Goal: Task Accomplishment & Management: Manage account settings

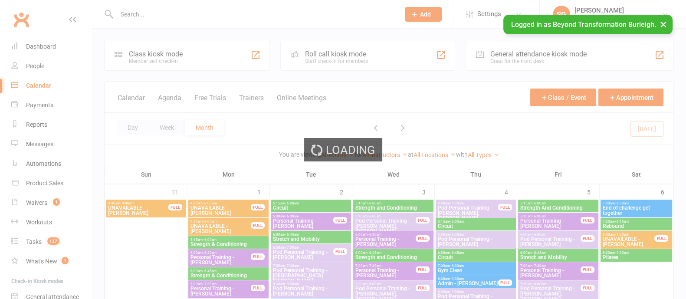
click at [171, 125] on div "Loading" at bounding box center [343, 149] width 686 height 299
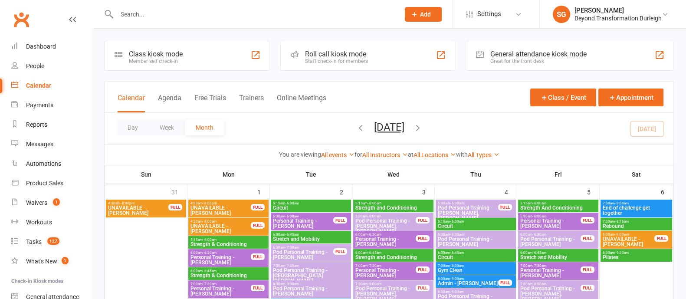
click at [171, 125] on button "Week" at bounding box center [167, 128] width 36 height 16
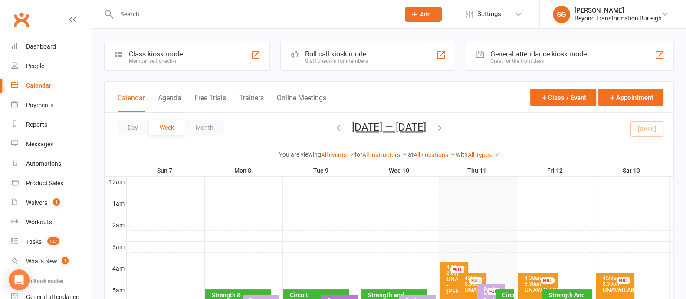
drag, startPoint x: 441, startPoint y: 128, endPoint x: 396, endPoint y: 146, distance: 48.5
click at [440, 128] on icon "button" at bounding box center [440, 128] width 10 height 10
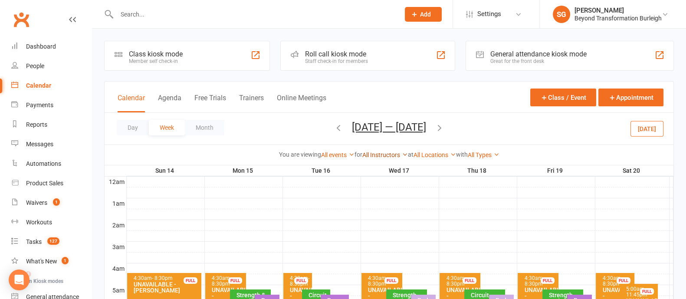
click at [386, 154] on link "All Instructors" at bounding box center [385, 154] width 46 height 7
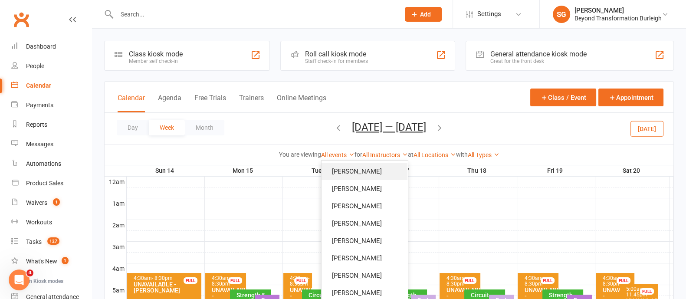
click at [347, 173] on link "[PERSON_NAME]" at bounding box center [364, 171] width 86 height 17
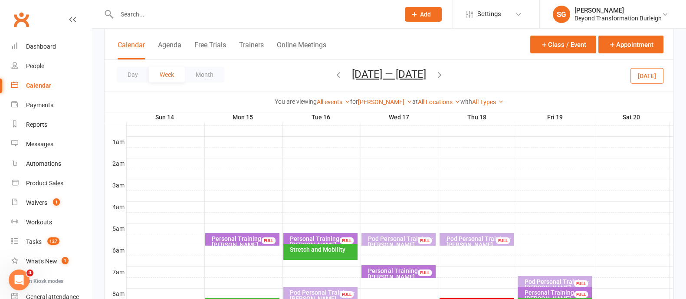
scroll to position [108, 0]
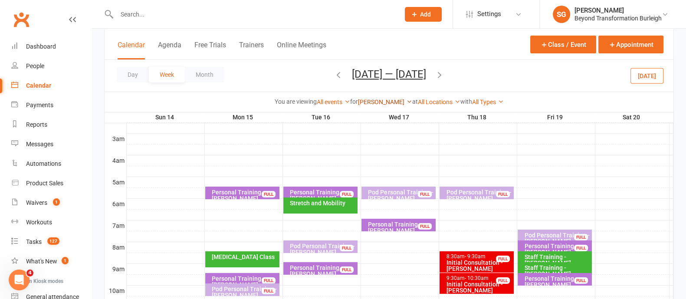
click at [374, 101] on link "[PERSON_NAME]" at bounding box center [385, 101] width 54 height 7
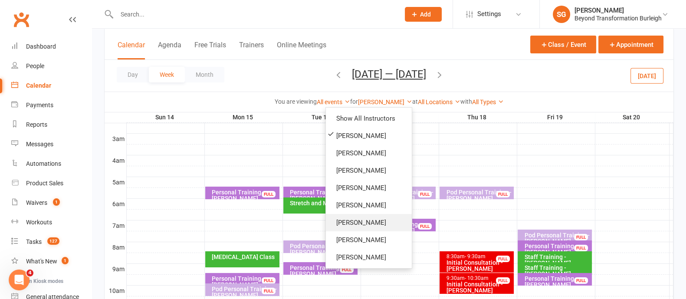
click at [357, 220] on link "[PERSON_NAME]" at bounding box center [369, 222] width 86 height 17
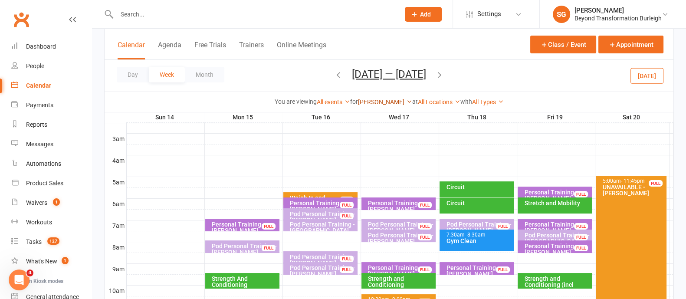
click at [376, 104] on link "[PERSON_NAME]" at bounding box center [385, 101] width 54 height 7
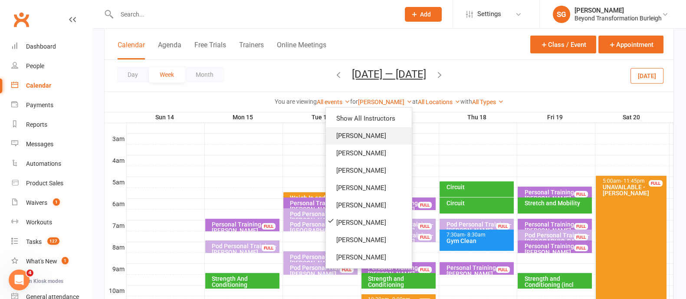
click at [370, 141] on link "[PERSON_NAME]" at bounding box center [369, 135] width 86 height 17
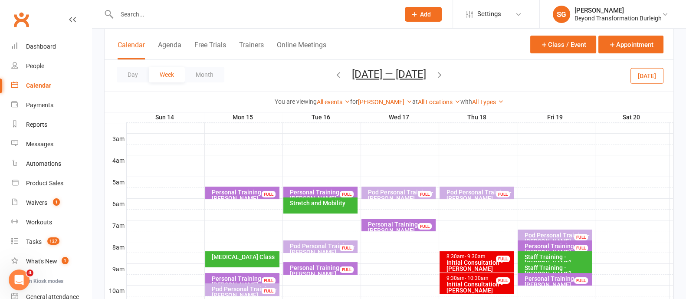
click at [235, 190] on div "Personal Training - [PERSON_NAME]" at bounding box center [244, 195] width 66 height 12
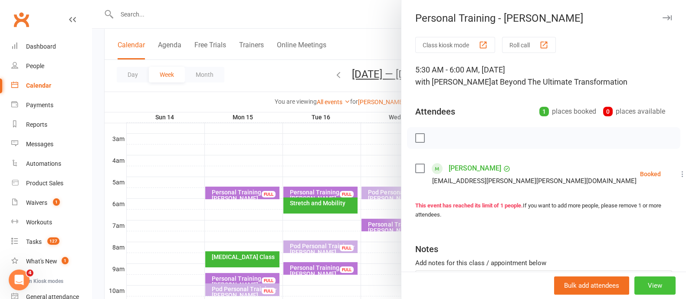
drag, startPoint x: 644, startPoint y: 278, endPoint x: 644, endPoint y: 267, distance: 10.4
click at [644, 276] on button "View" at bounding box center [654, 285] width 41 height 18
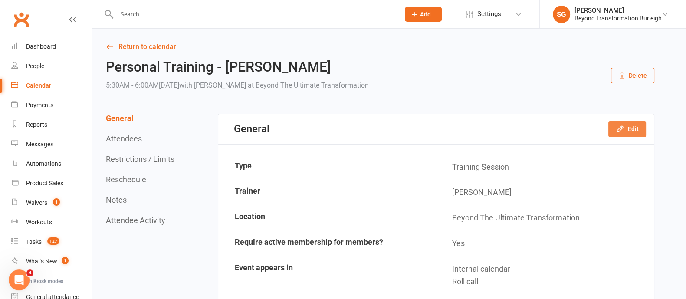
click at [628, 125] on button "Edit" at bounding box center [627, 129] width 38 height 16
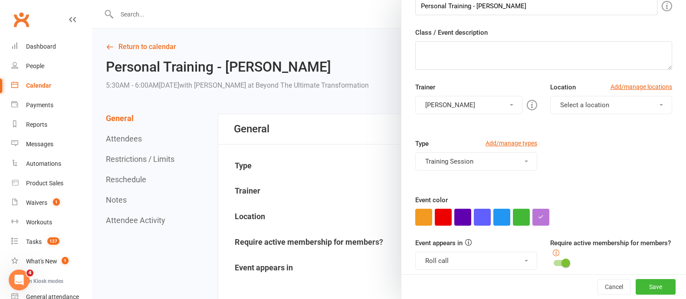
scroll to position [108, 0]
click at [466, 113] on button "[PERSON_NAME]" at bounding box center [468, 105] width 107 height 18
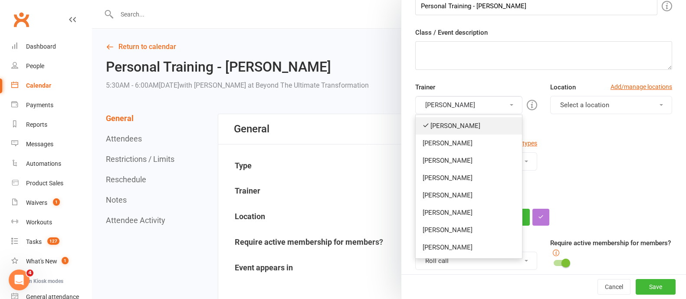
click at [461, 125] on link "[PERSON_NAME]" at bounding box center [469, 125] width 106 height 17
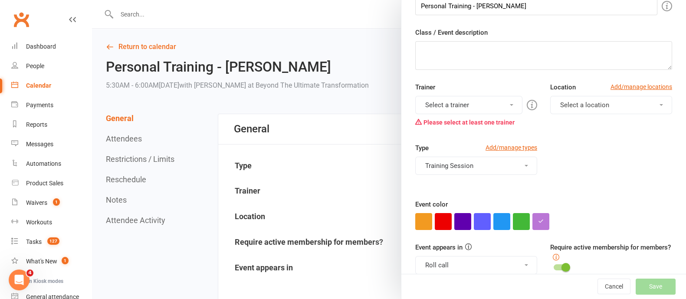
click at [469, 104] on button "Select a trainer" at bounding box center [468, 105] width 107 height 18
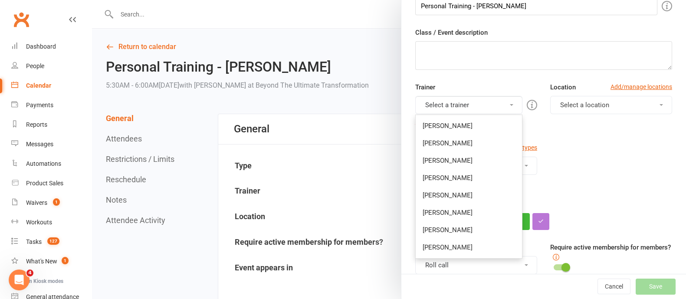
drag, startPoint x: 445, startPoint y: 216, endPoint x: 463, endPoint y: 214, distance: 18.4
click at [445, 216] on link "[PERSON_NAME]" at bounding box center [469, 212] width 106 height 17
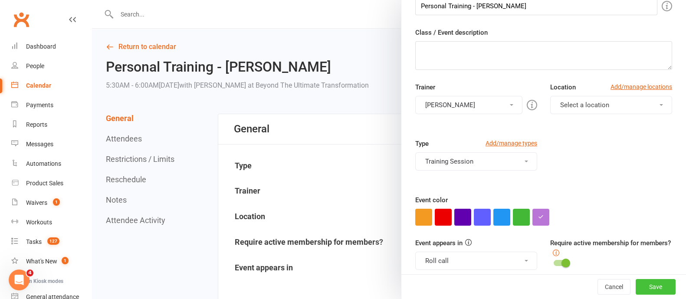
click at [636, 281] on button "Save" at bounding box center [656, 287] width 40 height 16
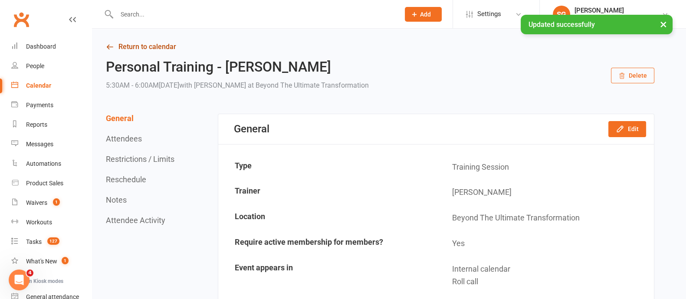
click at [168, 49] on link "Return to calendar" at bounding box center [380, 47] width 548 height 12
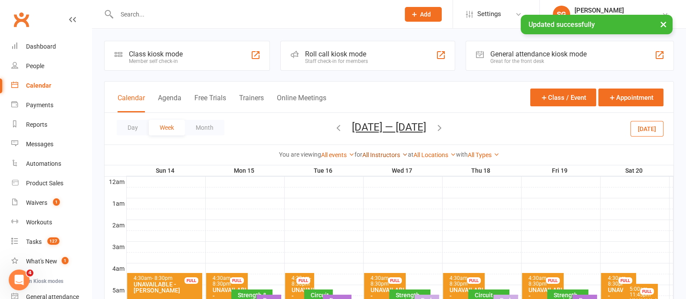
click at [375, 154] on link "All Instructors" at bounding box center [385, 154] width 46 height 7
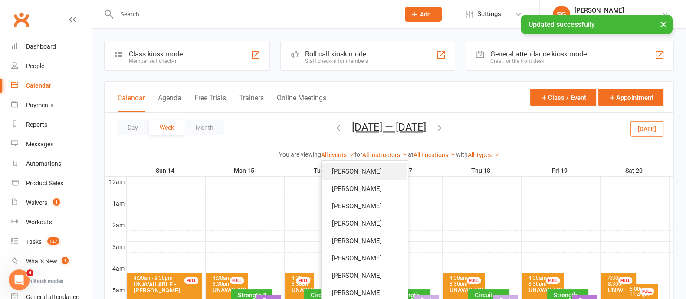
click at [367, 169] on link "[PERSON_NAME]" at bounding box center [364, 171] width 86 height 17
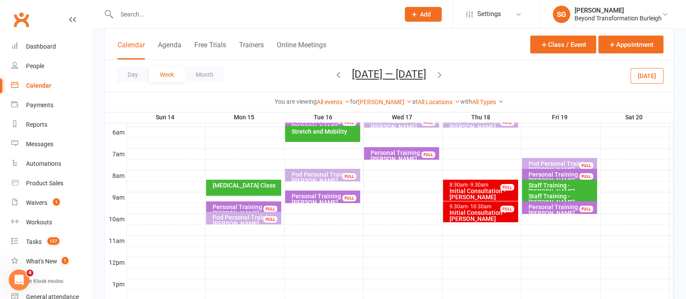
scroll to position [163, 0]
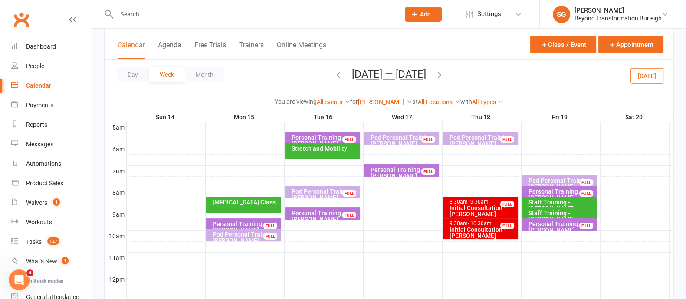
click at [481, 150] on div at bounding box center [400, 149] width 547 height 10
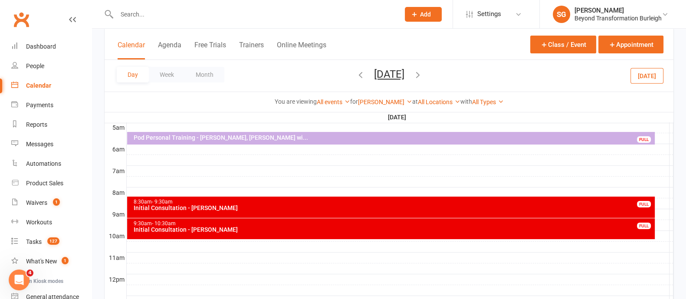
click at [154, 148] on div at bounding box center [400, 149] width 547 height 10
click at [157, 127] on button "Add Appointment" at bounding box center [159, 129] width 50 height 10
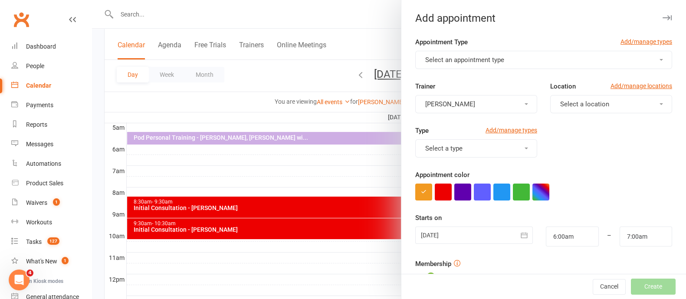
click at [472, 62] on span "Select an appointment type" at bounding box center [464, 60] width 79 height 8
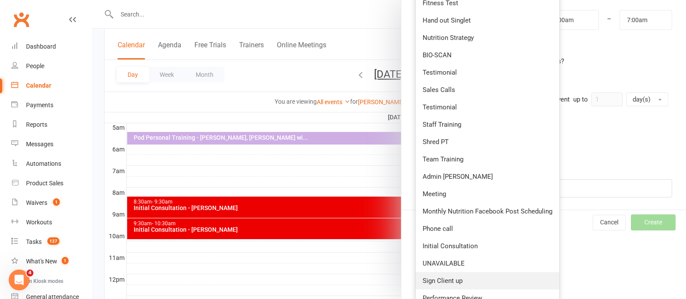
scroll to position [325, 0]
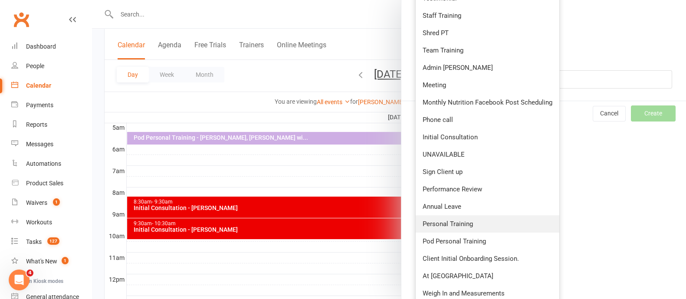
drag, startPoint x: 451, startPoint y: 228, endPoint x: 456, endPoint y: 224, distance: 5.6
click at [451, 228] on link "Personal Training" at bounding box center [488, 223] width 144 height 17
type input "6:30am"
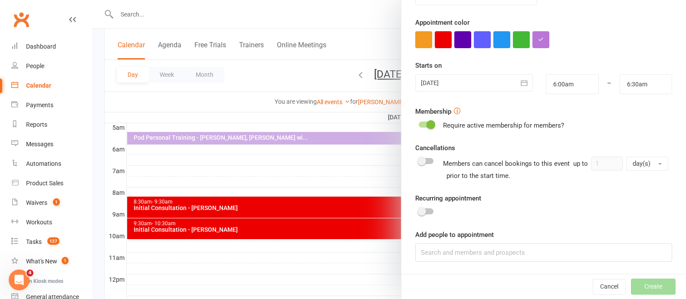
scroll to position [0, 0]
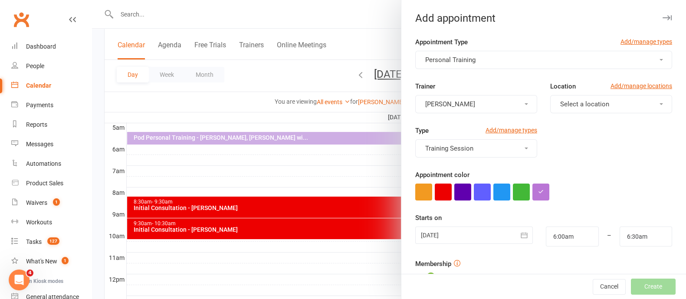
click at [551, 96] on button "Select a location" at bounding box center [611, 104] width 122 height 18
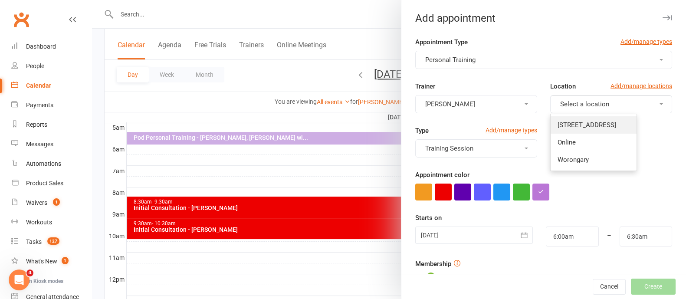
click at [586, 122] on span "[STREET_ADDRESS]" at bounding box center [587, 125] width 59 height 8
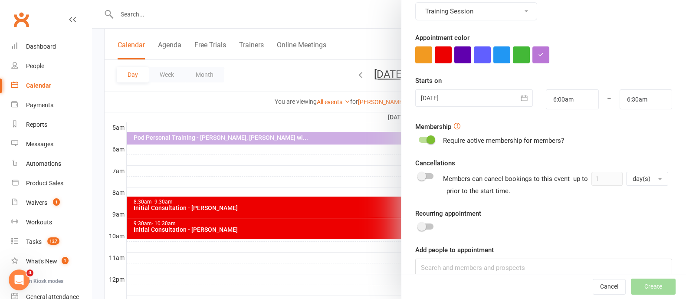
scroll to position [151, 0]
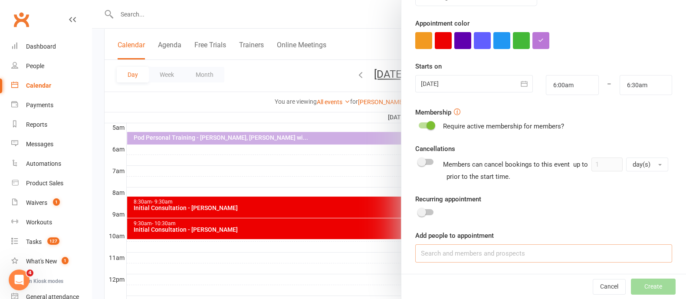
click at [475, 249] on input at bounding box center [543, 253] width 257 height 18
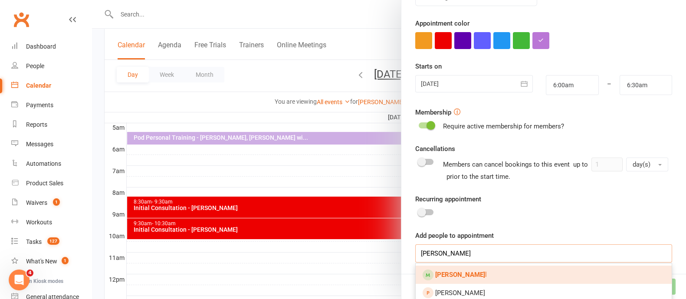
type input "[PERSON_NAME]"
click at [475, 266] on link "[PERSON_NAME] l" at bounding box center [544, 275] width 256 height 18
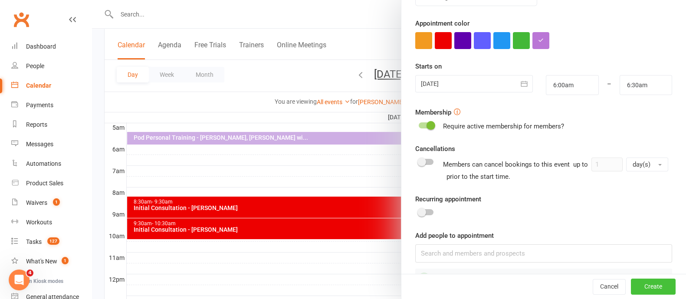
click at [639, 287] on button "Create" at bounding box center [653, 287] width 45 height 16
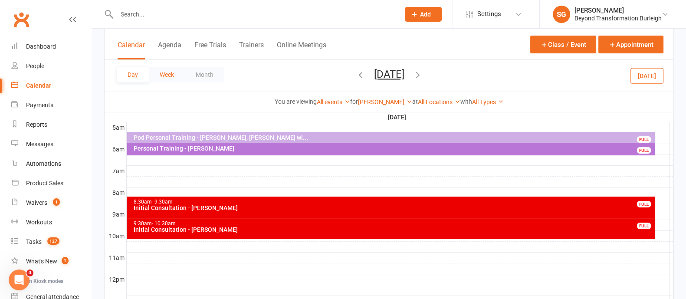
click at [171, 78] on button "Week" at bounding box center [167, 75] width 36 height 16
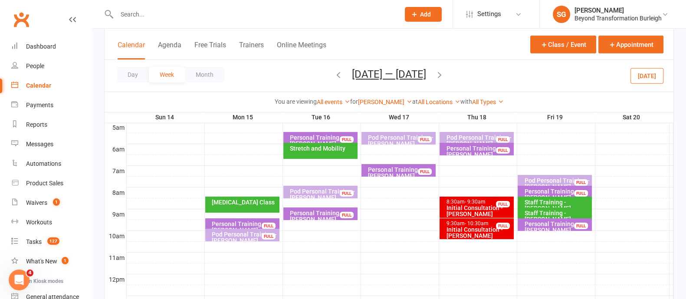
click at [334, 75] on icon "button" at bounding box center [339, 75] width 10 height 10
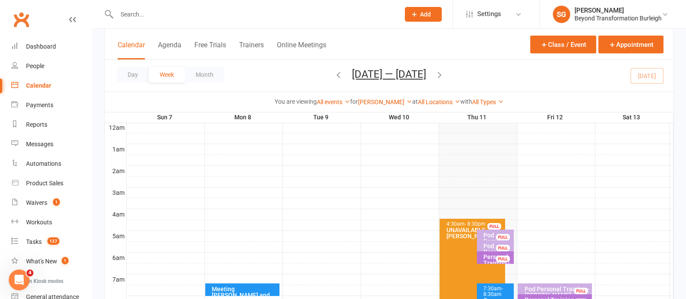
scroll to position [54, 0]
click at [379, 104] on link "[PERSON_NAME]" at bounding box center [385, 101] width 54 height 7
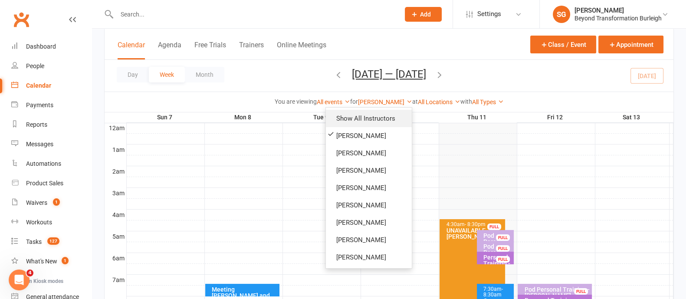
click at [358, 118] on link "Show All Instructors" at bounding box center [369, 118] width 86 height 17
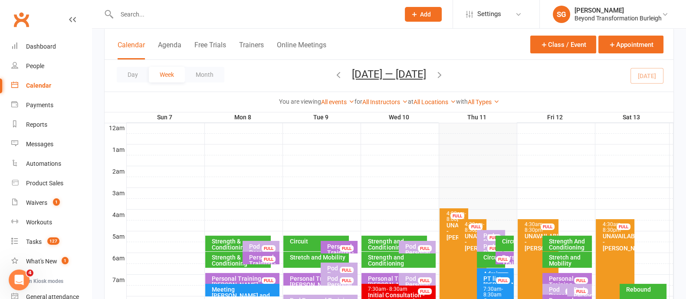
scroll to position [163, 0]
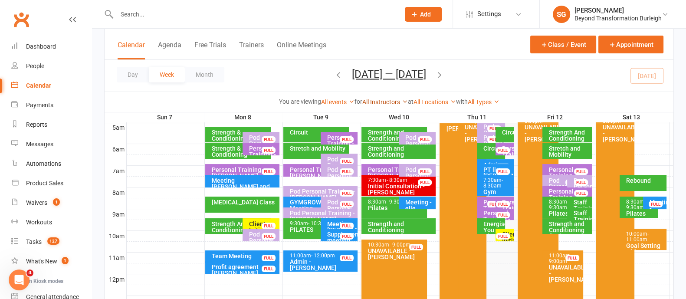
click at [393, 100] on link "All Instructors" at bounding box center [385, 101] width 46 height 7
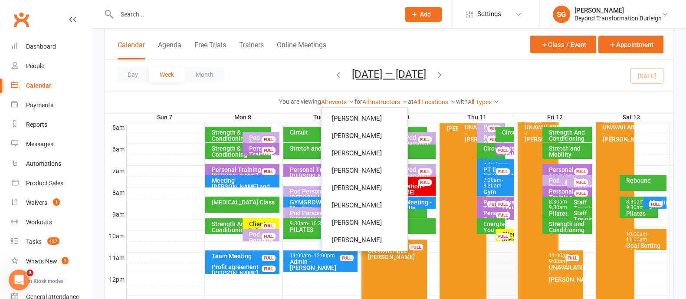
drag, startPoint x: 246, startPoint y: 77, endPoint x: 250, endPoint y: 84, distance: 8.6
click at [246, 77] on div "Day Week Month [DATE] — [DATE] [DATE] Sun Mon Tue Wed Thu Fri Sat 31 01 02 03 0…" at bounding box center [389, 76] width 569 height 32
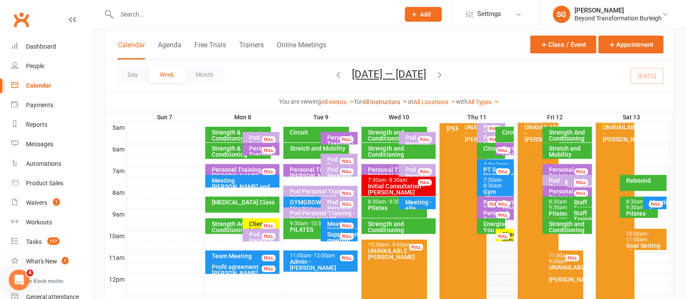
click at [383, 105] on link "All Instructors" at bounding box center [385, 101] width 46 height 7
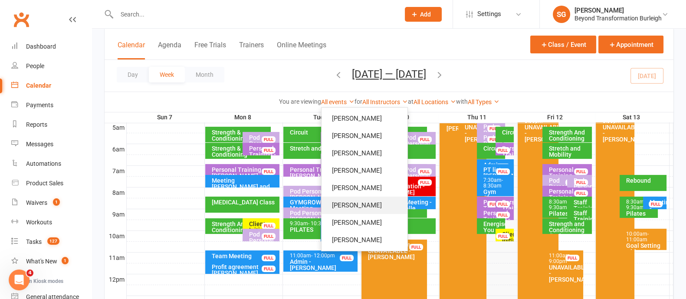
click at [359, 203] on link "[PERSON_NAME]" at bounding box center [364, 205] width 86 height 17
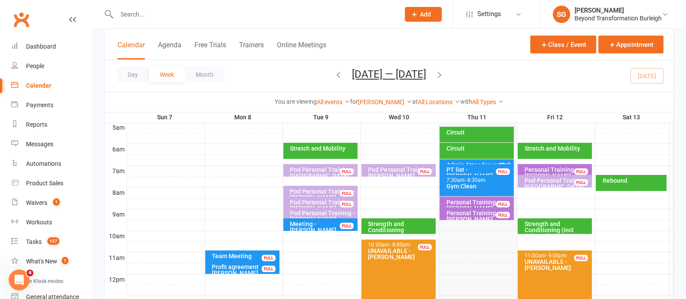
drag, startPoint x: 469, startPoint y: 160, endPoint x: 625, endPoint y: 111, distance: 163.4
click at [105, 13] on div "Team Meeting FULL Profit agreement [PERSON_NAME] [PERSON_NAME] FULL Stretch and…" at bounding box center [105, 13] width 0 height 0
click at [479, 159] on div "Admin Attendance Club order - [PERSON_NAME] FULL" at bounding box center [477, 165] width 74 height 13
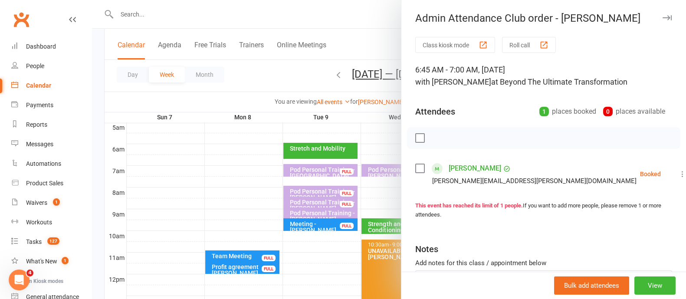
click at [663, 15] on icon "button" at bounding box center [667, 17] width 9 height 5
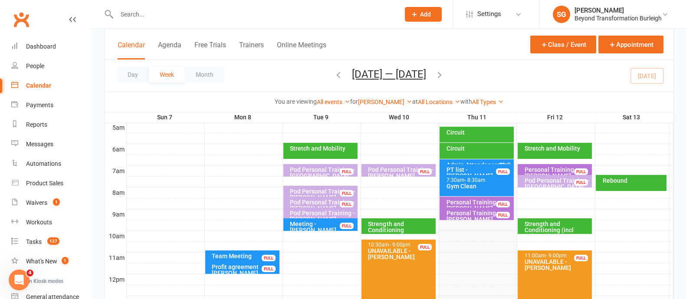
click at [484, 159] on div "Admin Attendance Club order - [PERSON_NAME] FULL" at bounding box center [477, 165] width 74 height 13
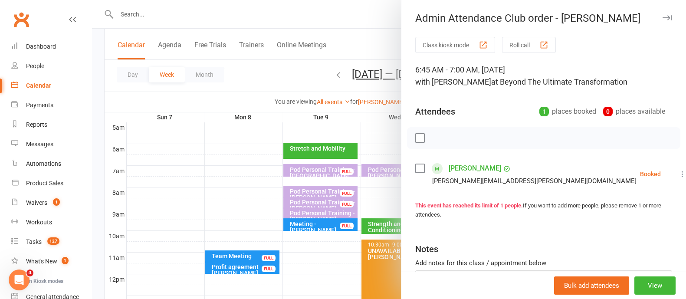
click at [662, 13] on button "button" at bounding box center [667, 18] width 10 height 10
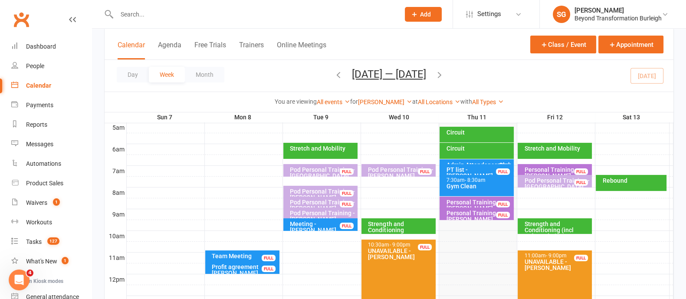
click at [438, 77] on icon "button" at bounding box center [440, 75] width 10 height 10
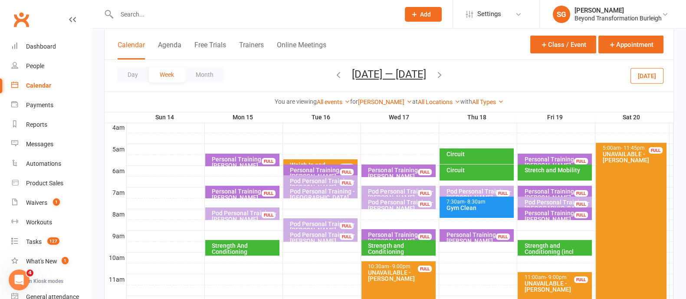
scroll to position [108, 0]
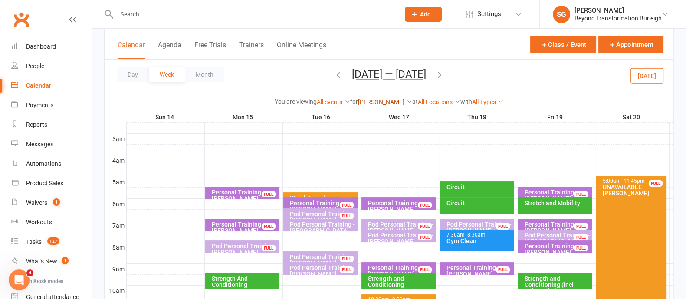
click at [386, 105] on link "[PERSON_NAME]" at bounding box center [385, 101] width 54 height 7
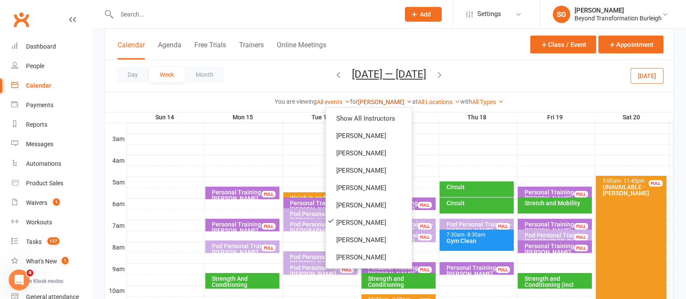
click at [395, 99] on link "[PERSON_NAME]" at bounding box center [385, 101] width 54 height 7
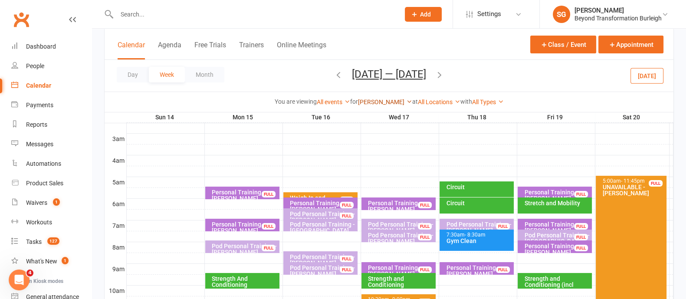
click at [395, 99] on link "[PERSON_NAME]" at bounding box center [385, 101] width 54 height 7
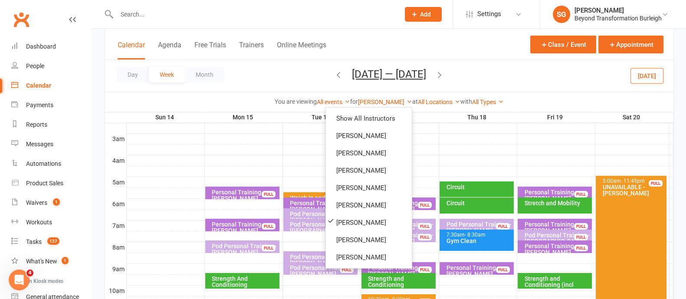
click at [243, 71] on div "Day Week Month [DATE] — [DATE] [DATE] Sun Mon Tue Wed Thu Fri Sat 31 01 02 03 0…" at bounding box center [389, 76] width 569 height 32
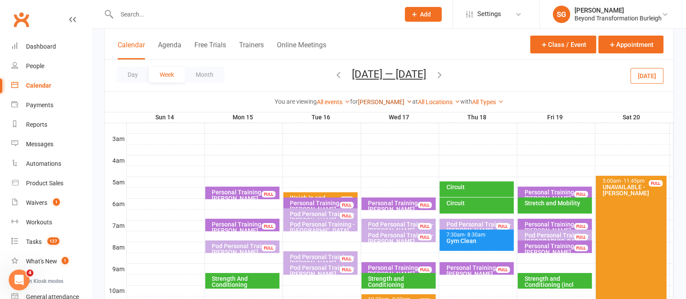
click at [391, 98] on link "[PERSON_NAME]" at bounding box center [385, 101] width 54 height 7
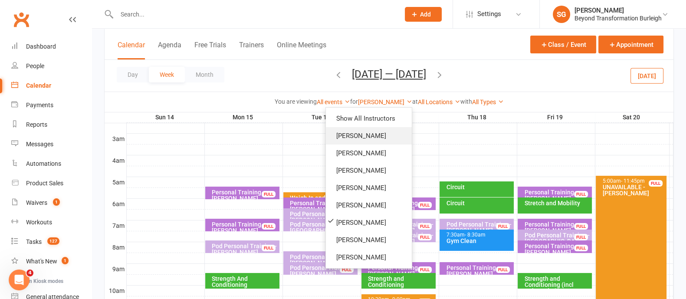
drag, startPoint x: 369, startPoint y: 133, endPoint x: 377, endPoint y: 133, distance: 8.7
click at [370, 133] on link "[PERSON_NAME]" at bounding box center [369, 135] width 86 height 17
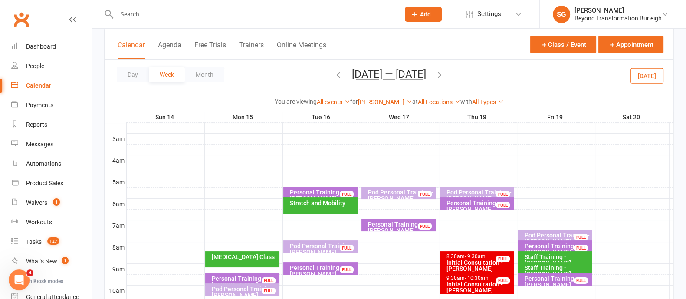
click at [397, 192] on div "Pod Personal Training - [PERSON_NAME]" at bounding box center [400, 195] width 66 height 12
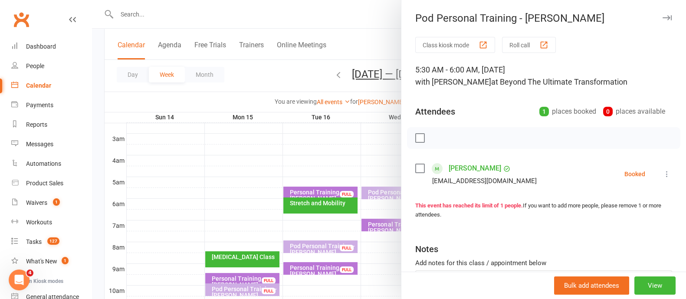
click at [663, 20] on icon "button" at bounding box center [667, 17] width 9 height 5
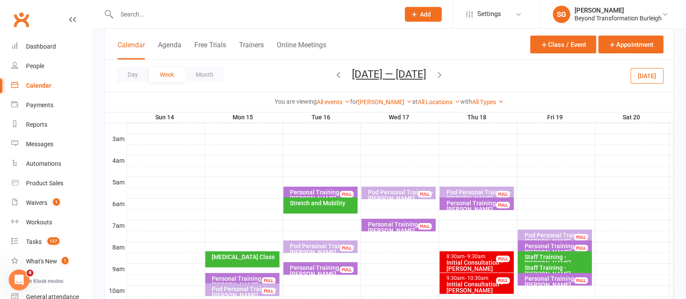
click at [223, 184] on div at bounding box center [400, 182] width 547 height 10
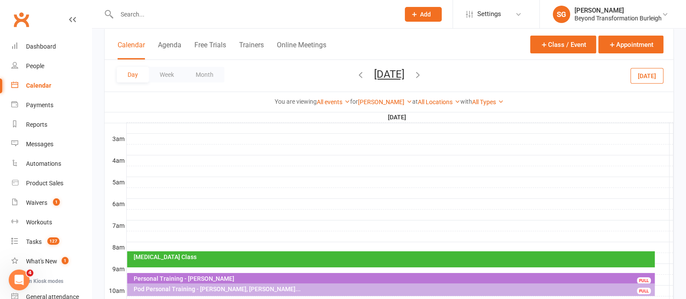
click at [165, 180] on div at bounding box center [400, 182] width 547 height 10
click at [190, 158] on button "Add Appointment" at bounding box center [169, 161] width 50 height 10
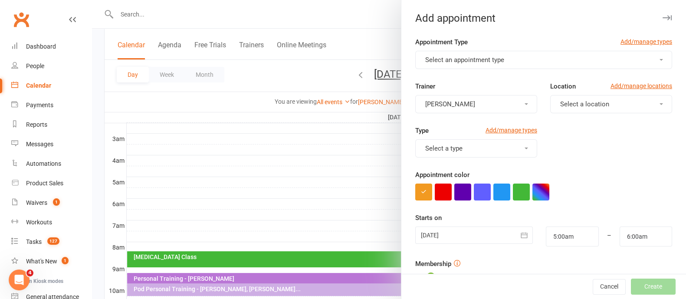
click at [486, 54] on button "Select an appointment type" at bounding box center [543, 60] width 257 height 18
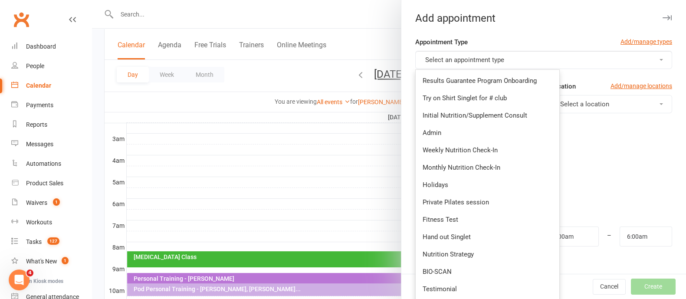
click at [294, 70] on div at bounding box center [389, 149] width 594 height 299
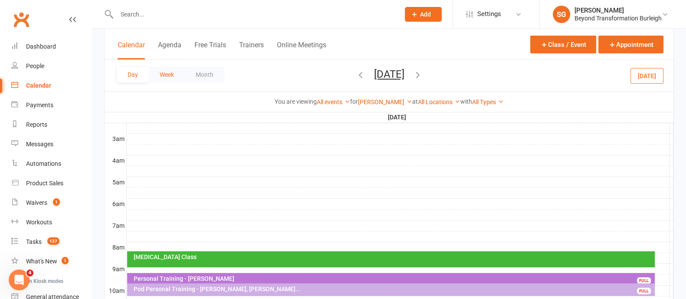
click at [173, 76] on button "Week" at bounding box center [167, 75] width 36 height 16
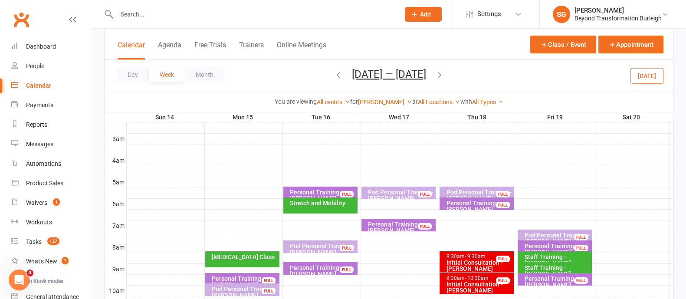
click at [443, 71] on icon "button" at bounding box center [440, 75] width 10 height 10
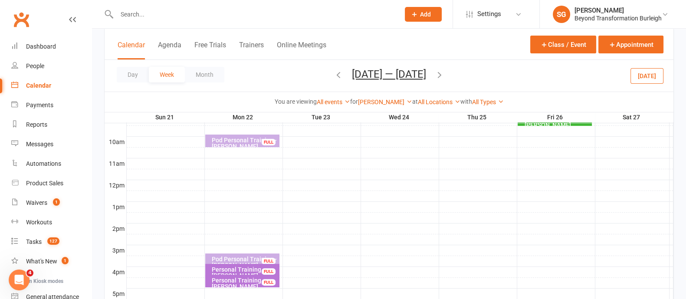
scroll to position [163, 0]
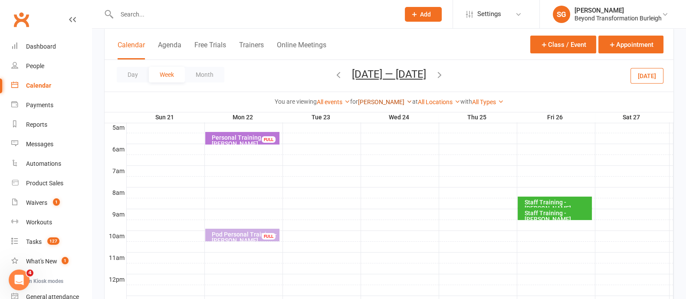
click at [375, 102] on link "[PERSON_NAME]" at bounding box center [385, 101] width 54 height 7
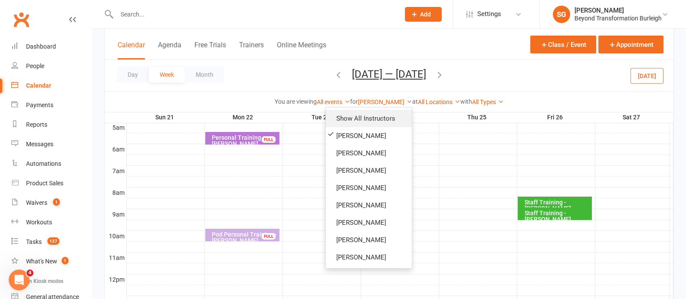
click at [380, 120] on link "Show All Instructors" at bounding box center [369, 118] width 86 height 17
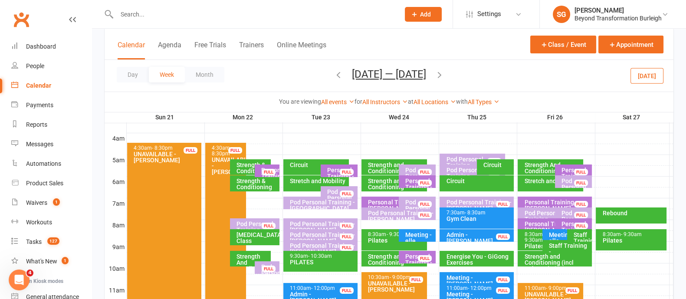
scroll to position [108, 0]
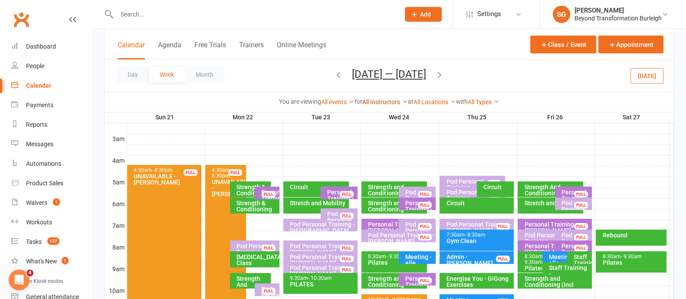
click at [373, 98] on link "All Instructors" at bounding box center [385, 101] width 46 height 7
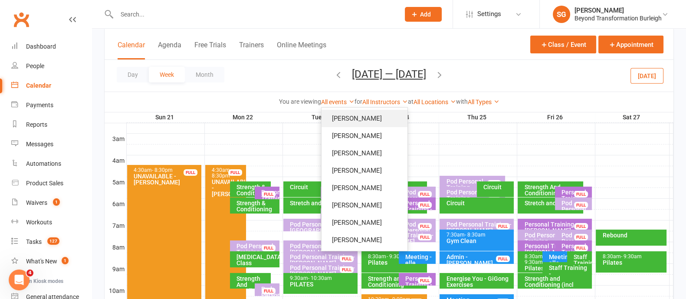
click at [372, 113] on link "[PERSON_NAME]" at bounding box center [364, 118] width 86 height 17
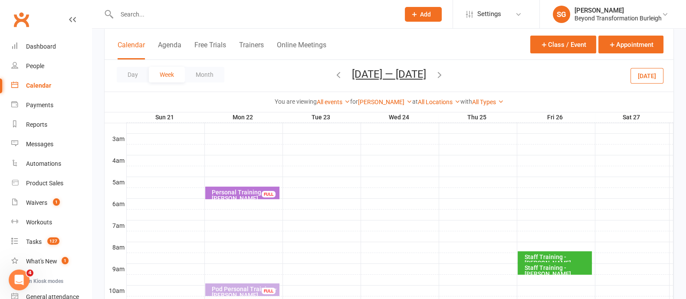
click at [334, 73] on icon "button" at bounding box center [339, 75] width 10 height 10
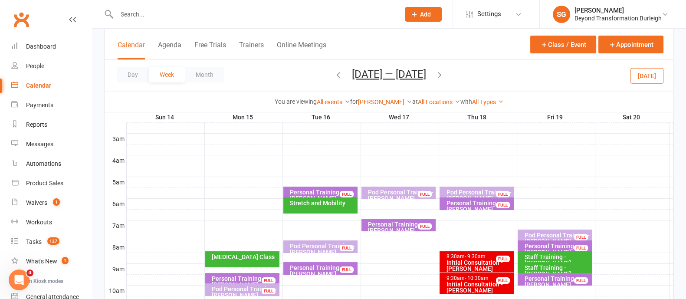
click at [210, 191] on div at bounding box center [400, 193] width 547 height 10
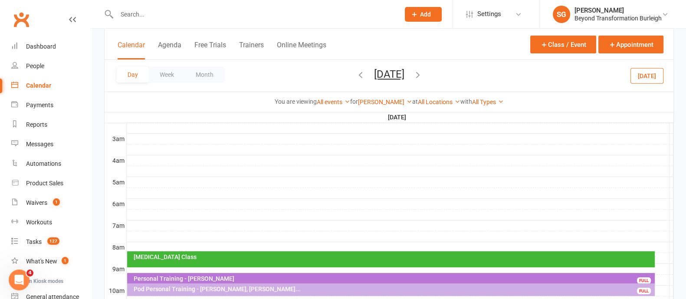
click at [154, 181] on div at bounding box center [400, 182] width 547 height 10
click at [167, 162] on button "Add Appointment" at bounding box center [159, 162] width 50 height 10
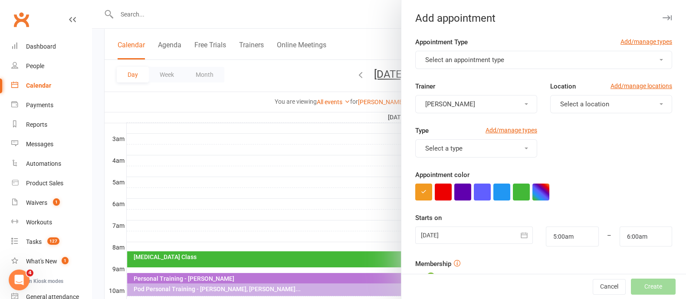
click at [489, 63] on span "Select an appointment type" at bounding box center [464, 60] width 79 height 8
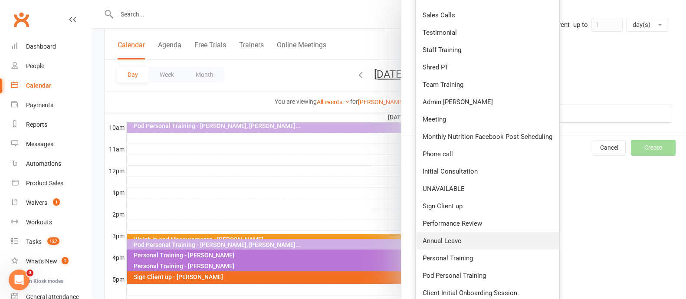
scroll to position [276, 0]
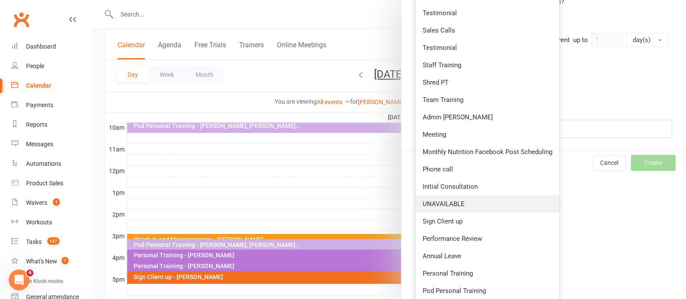
click at [458, 203] on span "UNAVAILABLE" at bounding box center [444, 204] width 42 height 8
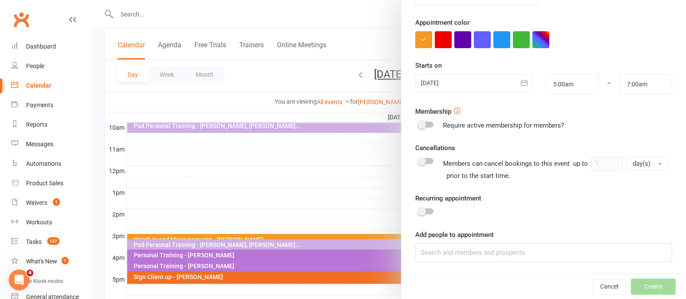
scroll to position [0, 0]
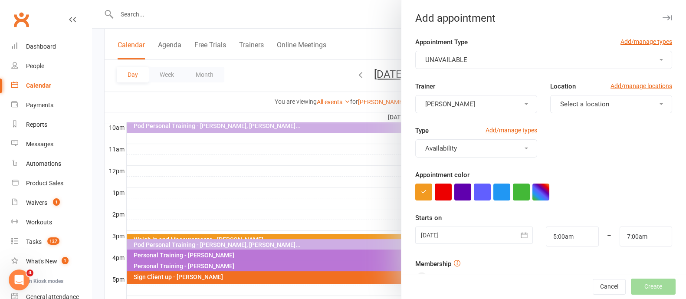
click at [586, 110] on button "Select a location" at bounding box center [611, 104] width 122 height 18
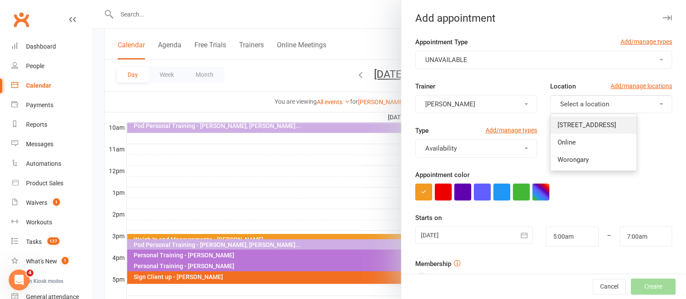
click at [586, 132] on link "[STREET_ADDRESS]" at bounding box center [594, 124] width 86 height 17
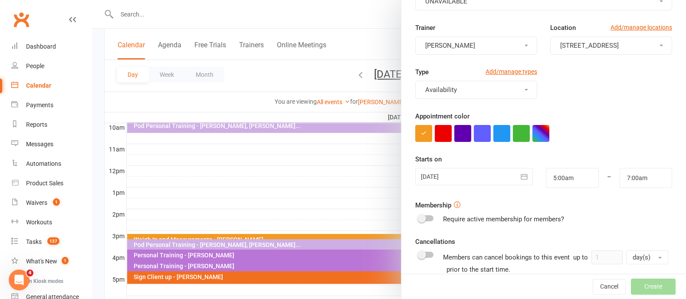
scroll to position [108, 0]
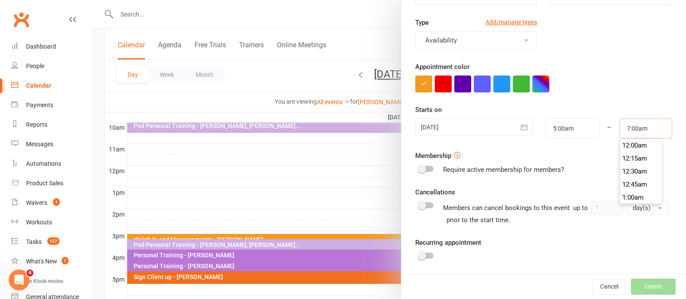
click at [624, 131] on input "7:00am" at bounding box center [646, 128] width 52 height 20
type input "7:15am"
click at [624, 166] on li "7:15am" at bounding box center [641, 171] width 42 height 13
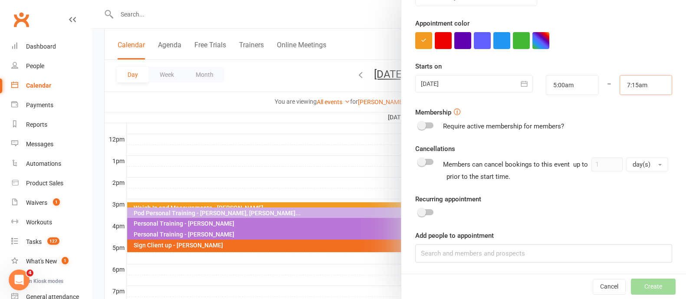
scroll to position [325, 0]
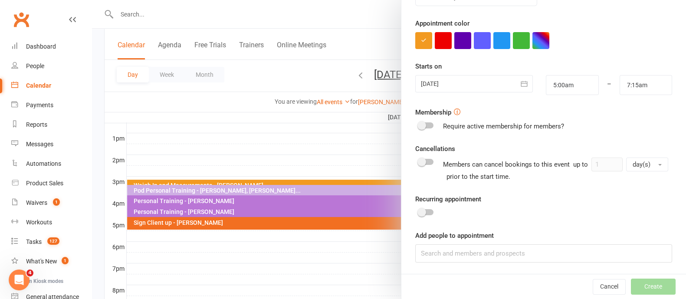
click at [427, 209] on div at bounding box center [426, 212] width 15 height 6
click at [419, 211] on input "checkbox" at bounding box center [419, 211] width 0 height 0
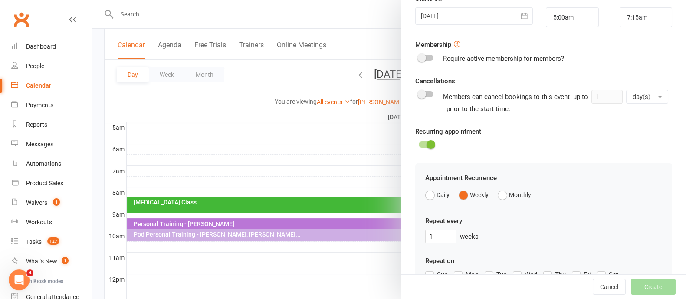
scroll to position [271, 0]
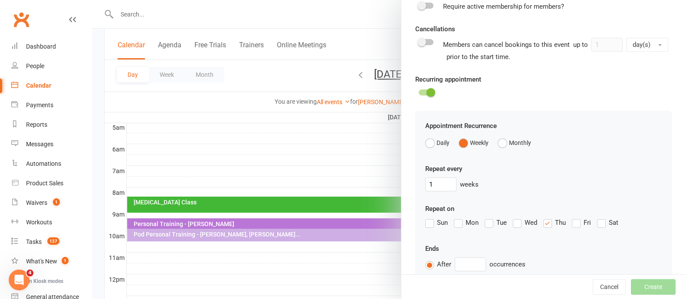
click at [455, 223] on label "Mon" at bounding box center [466, 222] width 25 height 10
click at [455, 217] on input "Mon" at bounding box center [457, 217] width 6 height 0
click at [513, 223] on label "Wed" at bounding box center [525, 222] width 24 height 10
click at [513, 217] on input "Wed" at bounding box center [516, 217] width 6 height 0
click at [549, 223] on label "Thu" at bounding box center [554, 222] width 23 height 10
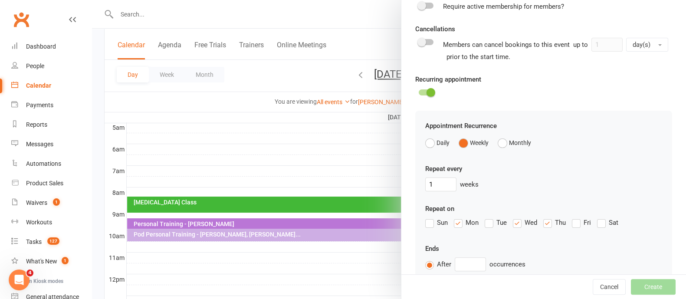
click at [549, 217] on input "Thu" at bounding box center [546, 217] width 6 height 0
click at [572, 223] on label "Fri" at bounding box center [581, 222] width 19 height 10
click at [572, 217] on input "Fri" at bounding box center [575, 217] width 6 height 0
click at [472, 256] on div "Ends After occurrences On [DATE] Sun Mon Tue Wed Thu Fri Sat 36 31 01 02 03 04 …" at bounding box center [543, 266] width 237 height 47
click at [472, 262] on input "text" at bounding box center [470, 264] width 31 height 14
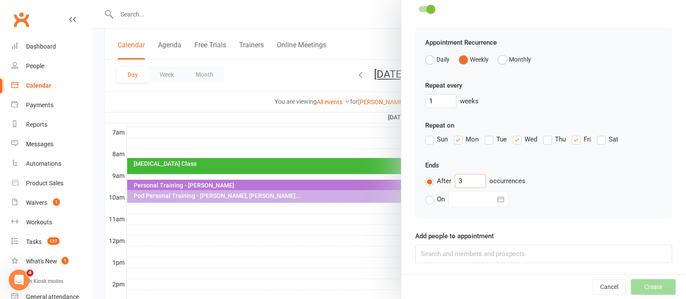
scroll to position [325, 0]
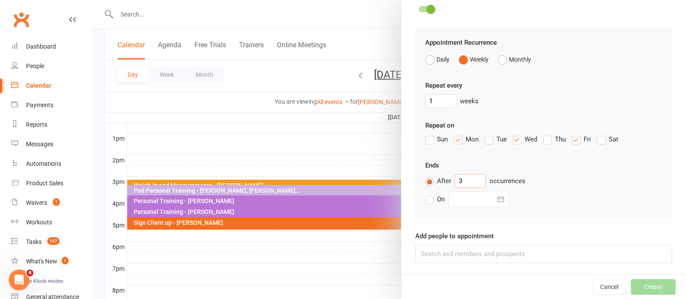
type input "3"
click at [534, 252] on input at bounding box center [543, 254] width 257 height 18
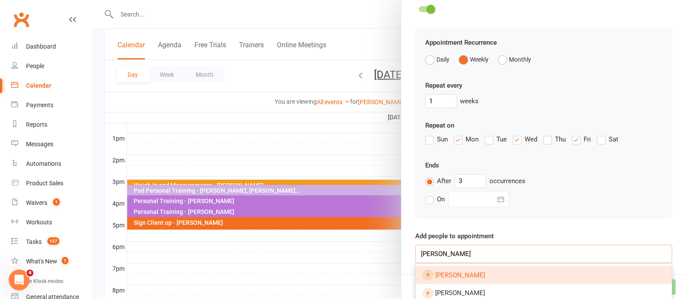
scroll to position [463, 0]
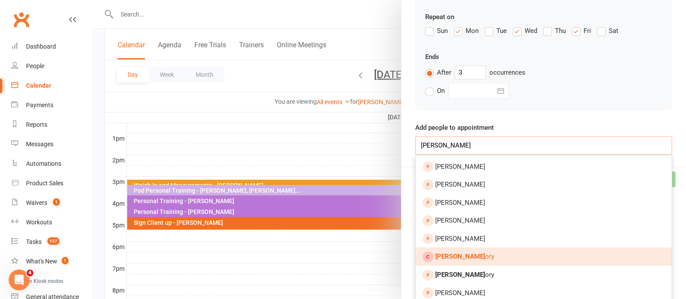
type input "[PERSON_NAME]"
click at [466, 253] on span "[PERSON_NAME]" at bounding box center [464, 257] width 59 height 8
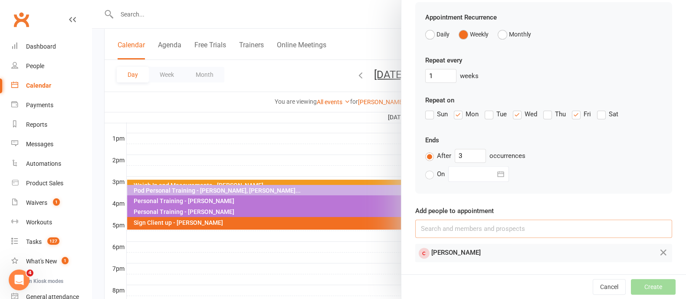
scroll to position [378, 0]
click at [634, 285] on button "Create" at bounding box center [653, 287] width 45 height 16
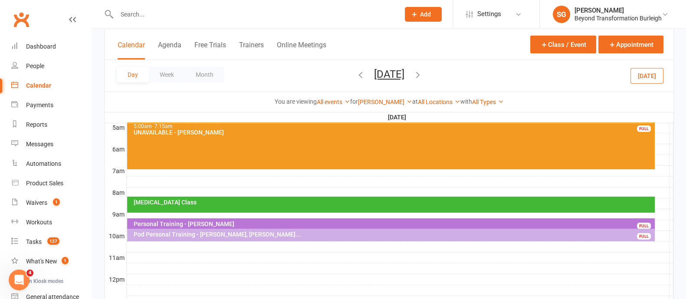
scroll to position [108, 0]
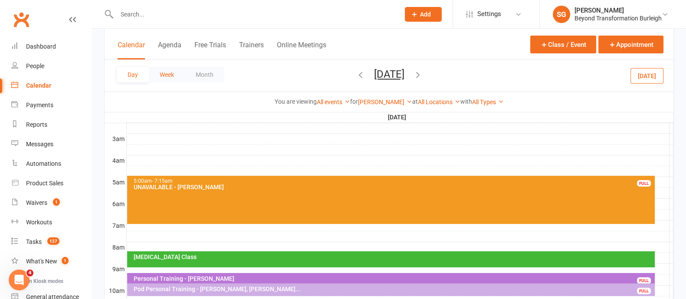
click at [176, 75] on button "Week" at bounding box center [167, 75] width 36 height 16
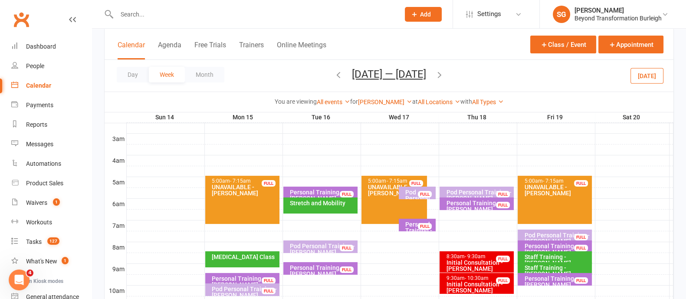
click at [240, 200] on div "5:00am - 7:15am UNAVAILABLE - [PERSON_NAME]" at bounding box center [242, 200] width 74 height 48
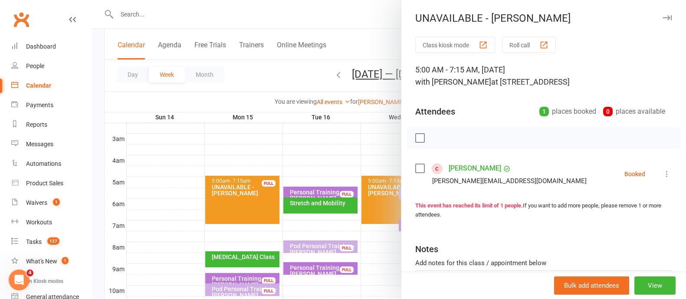
click at [617, 288] on div "Bulk add attendees View" at bounding box center [543, 285] width 285 height 27
click at [634, 277] on button "View" at bounding box center [654, 285] width 41 height 18
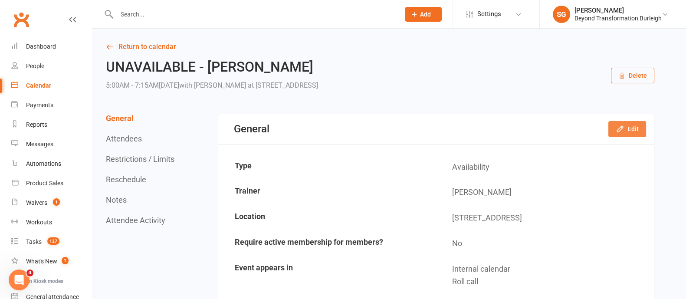
click at [619, 126] on icon "button" at bounding box center [620, 129] width 9 height 9
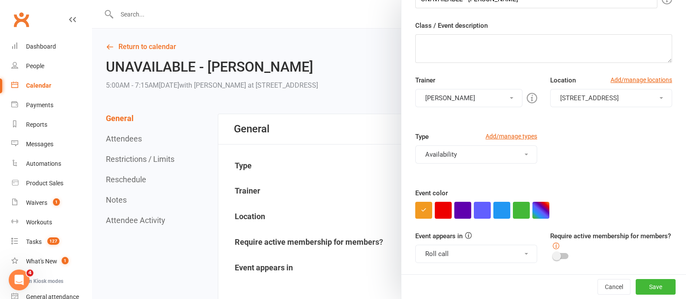
scroll to position [108, 0]
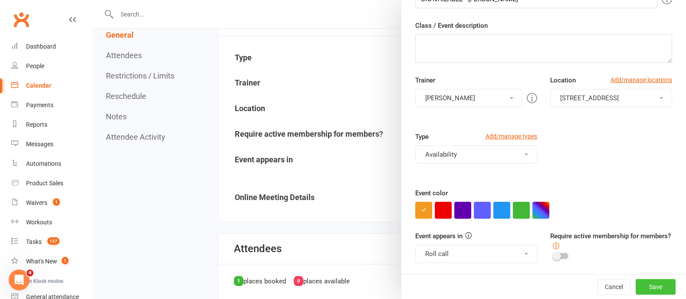
click at [636, 289] on button "Save" at bounding box center [656, 287] width 40 height 16
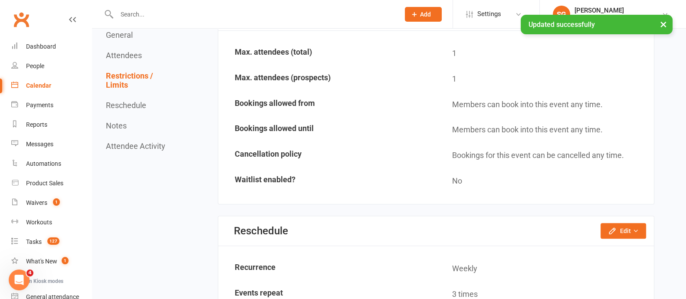
scroll to position [488, 0]
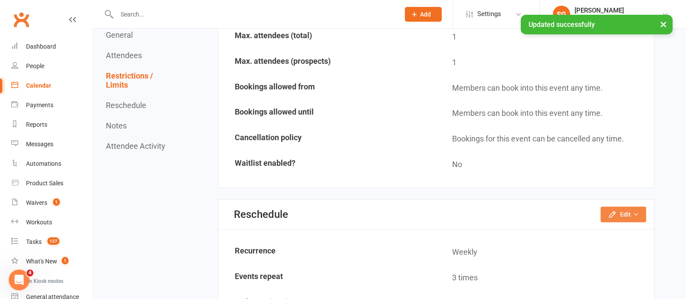
click at [620, 213] on button "Edit" at bounding box center [623, 215] width 46 height 16
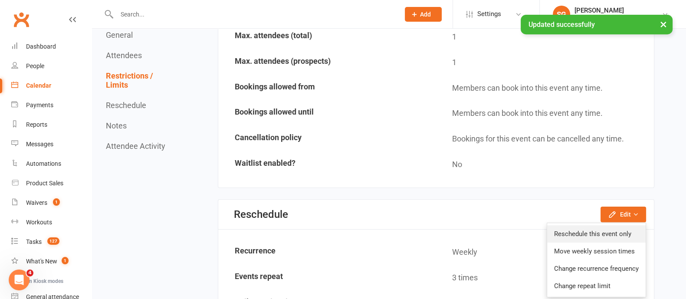
click at [616, 226] on link "Reschedule this event only" at bounding box center [596, 233] width 98 height 17
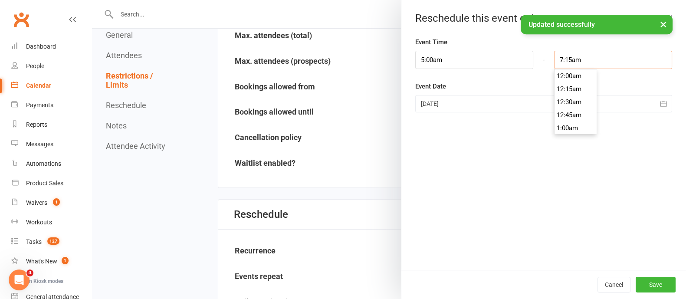
click at [575, 57] on input "7:15am" at bounding box center [613, 60] width 118 height 18
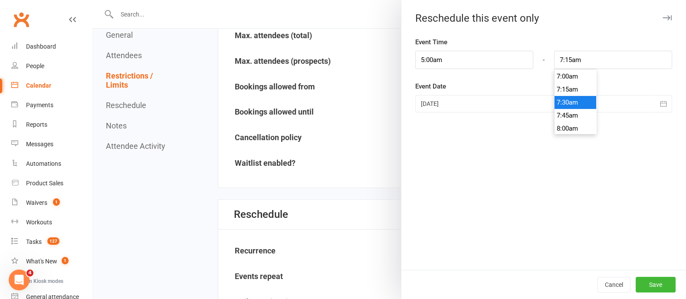
type input "7:30am"
click at [557, 103] on li "7:30am" at bounding box center [575, 102] width 42 height 13
click at [645, 289] on button "Save" at bounding box center [656, 285] width 40 height 16
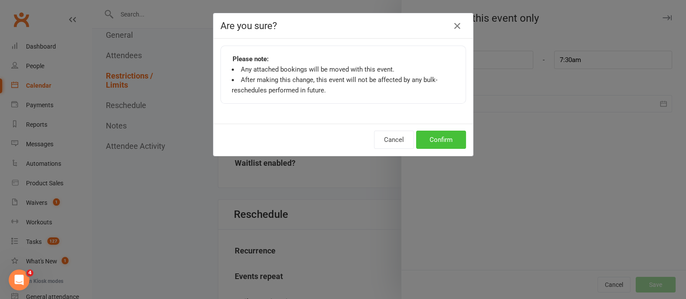
click at [431, 144] on button "Confirm" at bounding box center [441, 140] width 50 height 18
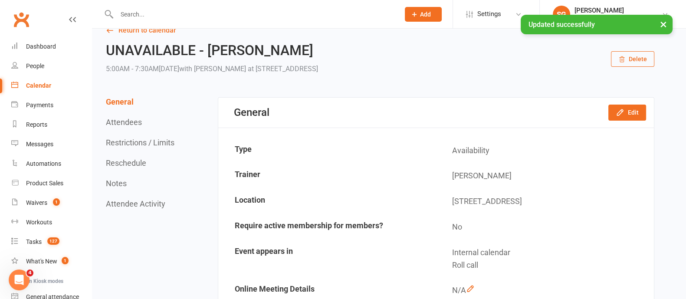
scroll to position [0, 0]
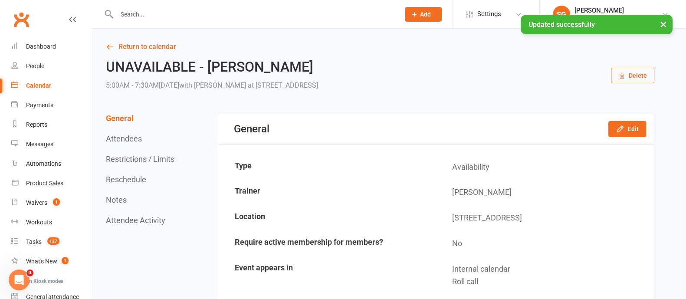
click at [151, 45] on link "Return to calendar" at bounding box center [380, 47] width 548 height 12
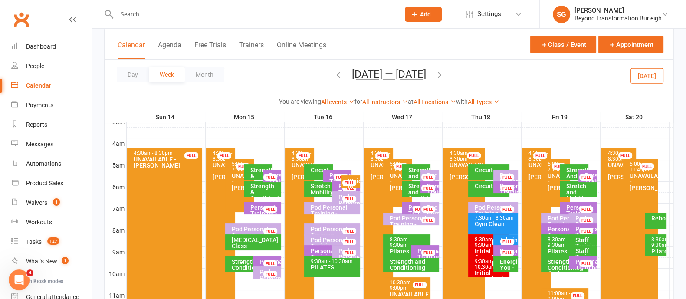
scroll to position [108, 0]
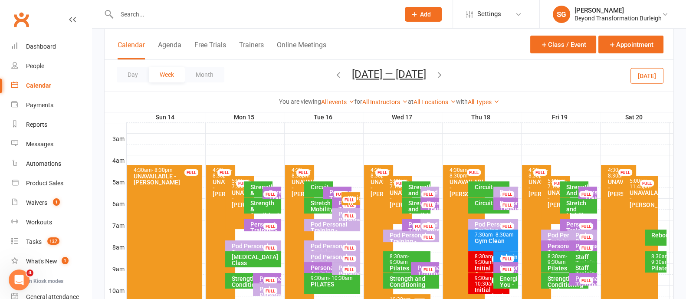
click at [377, 98] on div "All Instructors [PERSON_NAME] [PERSON_NAME] [PERSON_NAME] [PERSON_NAME] [PERSON…" at bounding box center [385, 102] width 46 height 10
click at [376, 101] on link "All Instructors" at bounding box center [385, 101] width 46 height 7
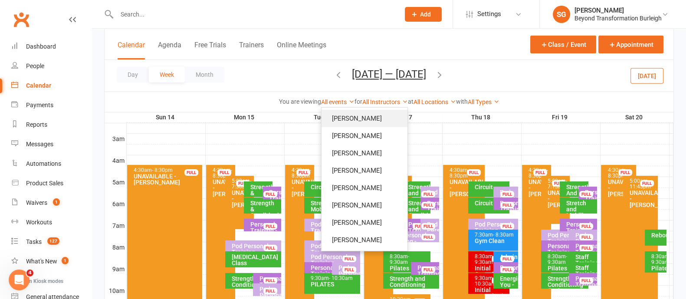
click at [371, 117] on link "[PERSON_NAME]" at bounding box center [364, 118] width 86 height 17
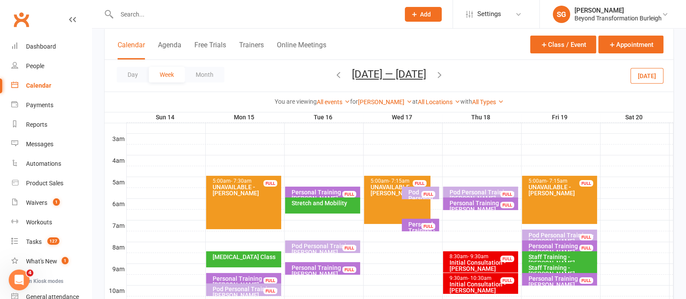
click at [417, 222] on div "Personal Training - [PERSON_NAME]" at bounding box center [423, 230] width 30 height 18
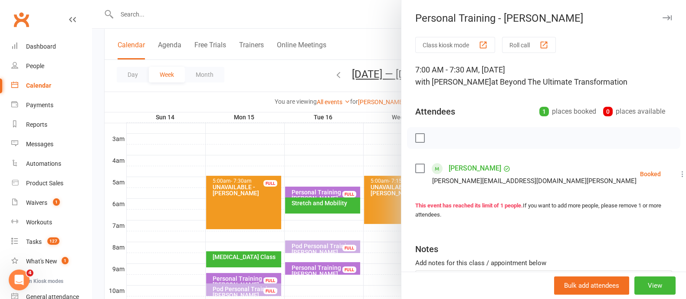
click at [662, 21] on button "button" at bounding box center [667, 18] width 10 height 10
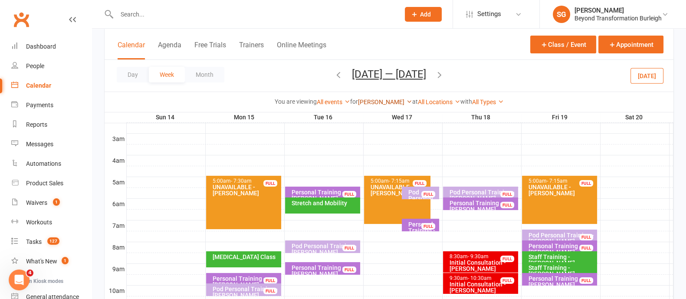
click at [376, 101] on link "[PERSON_NAME]" at bounding box center [385, 101] width 54 height 7
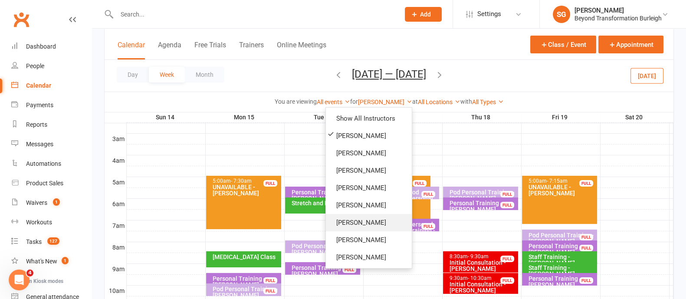
drag, startPoint x: 354, startPoint y: 220, endPoint x: 364, endPoint y: 213, distance: 12.8
click at [354, 219] on link "[PERSON_NAME]" at bounding box center [369, 222] width 86 height 17
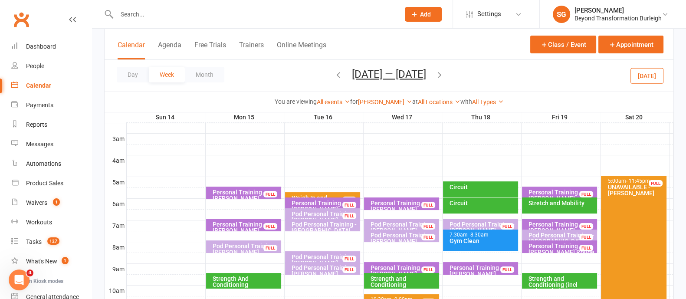
click at [387, 226] on div "Pod Personal Training - [PERSON_NAME]" at bounding box center [403, 227] width 67 height 12
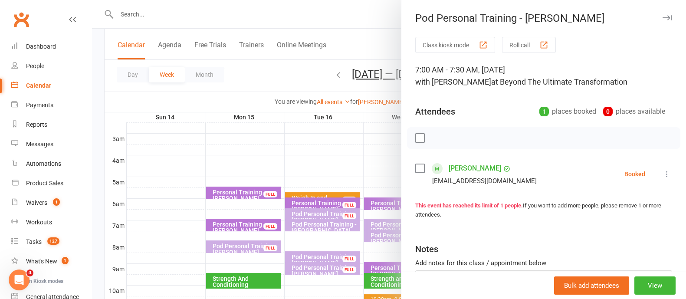
click at [662, 14] on button "button" at bounding box center [667, 18] width 10 height 10
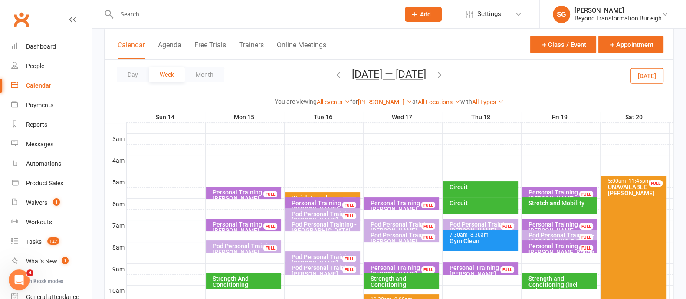
click at [410, 233] on div "Pod Personal Training - [PERSON_NAME], [PERSON_NAME]" at bounding box center [403, 241] width 67 height 18
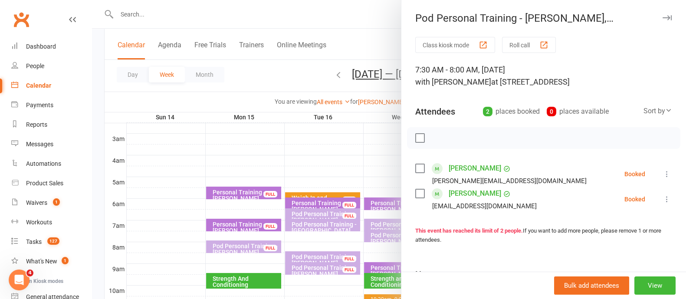
click at [662, 15] on button "button" at bounding box center [667, 18] width 10 height 10
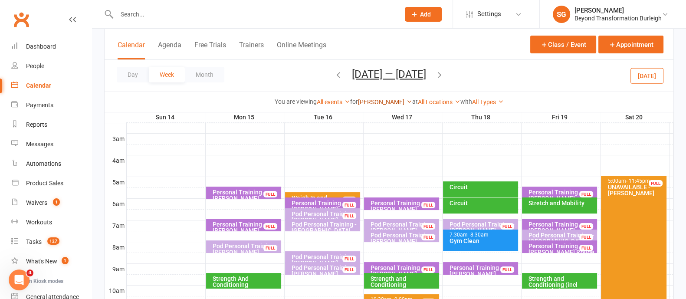
click at [389, 101] on link "[PERSON_NAME]" at bounding box center [385, 101] width 54 height 7
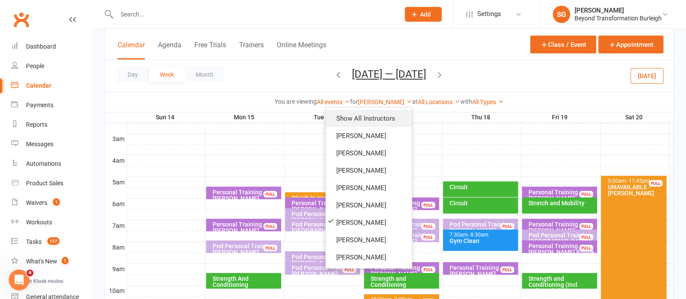
click at [385, 110] on link "Show All Instructors" at bounding box center [369, 118] width 86 height 17
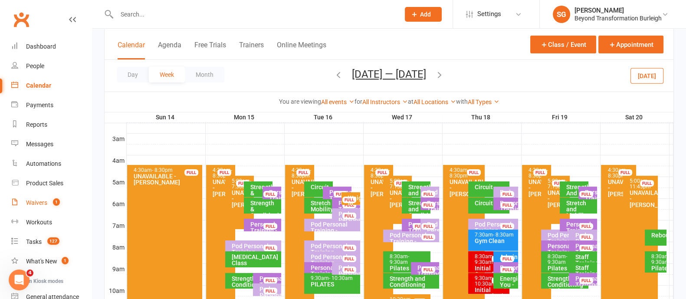
click at [55, 200] on span "1" at bounding box center [56, 201] width 7 height 7
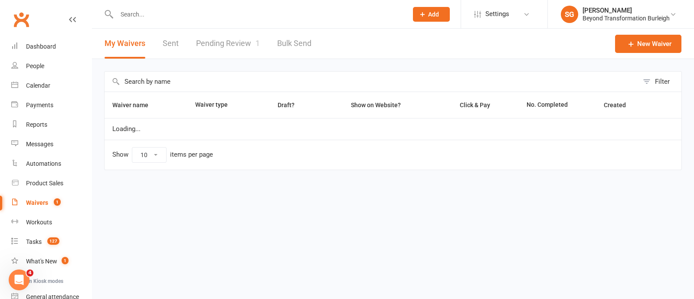
select select "100"
click at [235, 50] on link "Pending Review 1" at bounding box center [228, 44] width 64 height 30
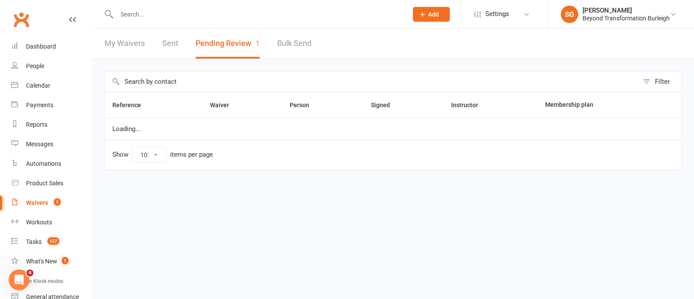
select select "50"
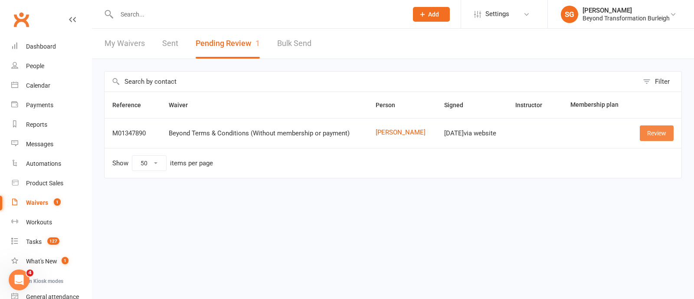
click at [650, 127] on link "Review" at bounding box center [657, 133] width 34 height 16
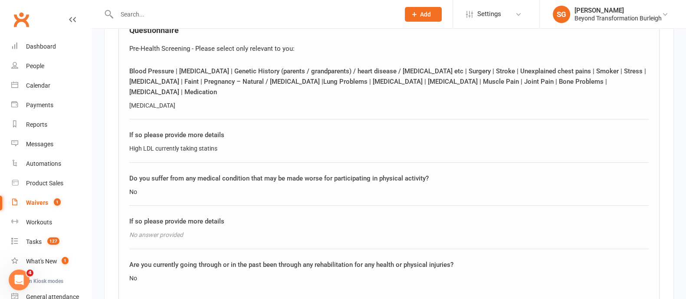
scroll to position [623, 0]
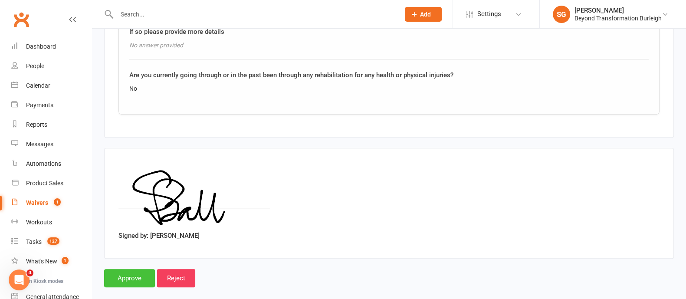
click at [117, 269] on input "Approve" at bounding box center [129, 278] width 51 height 18
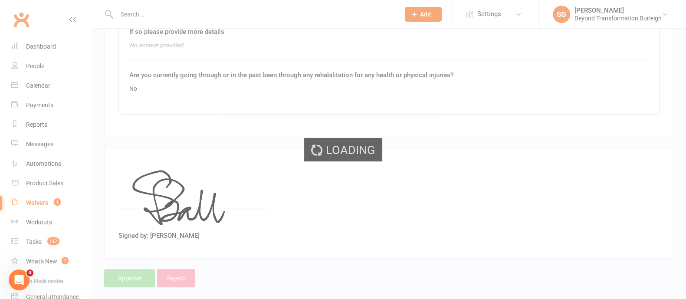
select select "50"
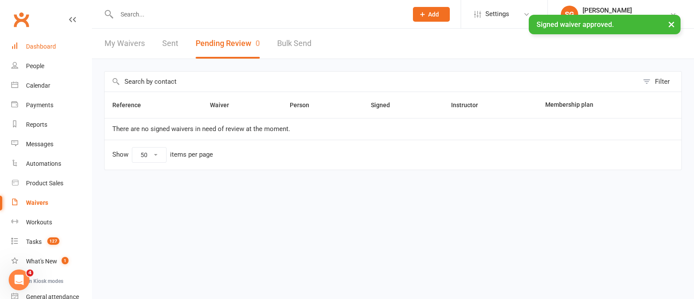
click at [63, 46] on link "Dashboard" at bounding box center [51, 47] width 80 height 20
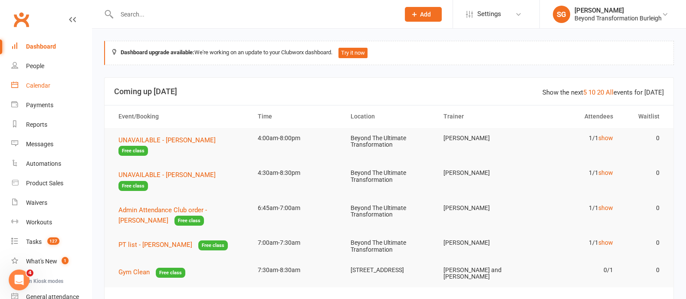
click at [50, 83] on div "Calendar" at bounding box center [38, 85] width 24 height 7
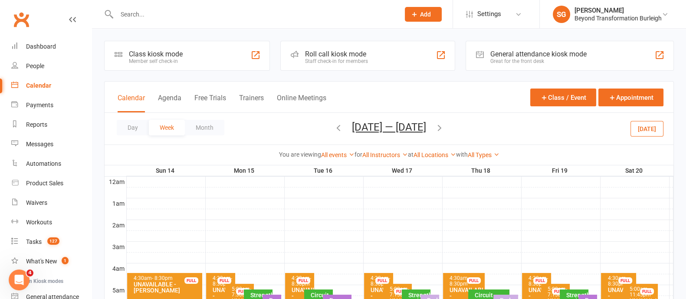
click at [161, 17] on input "text" at bounding box center [253, 14] width 279 height 12
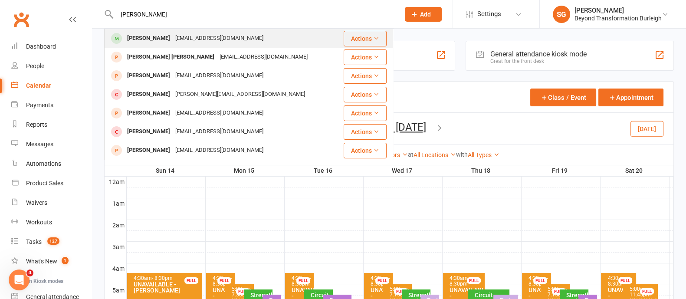
type input "[PERSON_NAME]"
click at [177, 35] on div "[EMAIL_ADDRESS][DOMAIN_NAME]" at bounding box center [219, 38] width 93 height 13
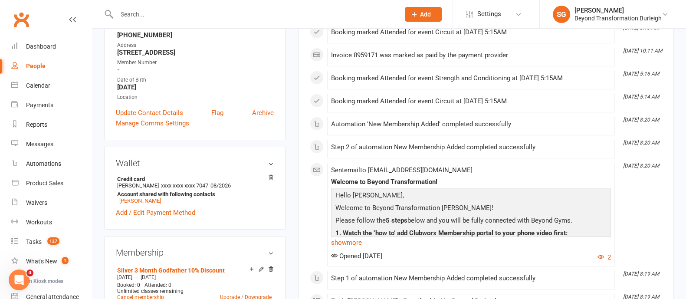
scroll to position [217, 0]
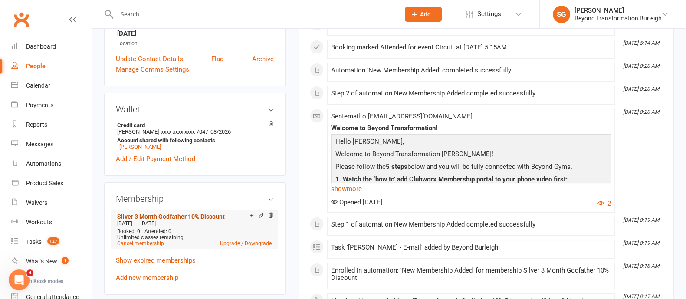
click at [190, 215] on link "Silver 3 Month Godfather 10% Discount" at bounding box center [171, 216] width 108 height 7
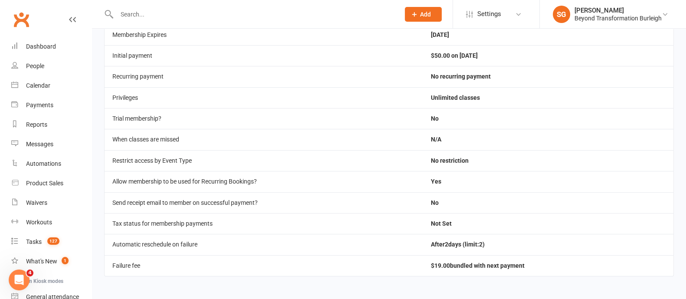
scroll to position [129, 0]
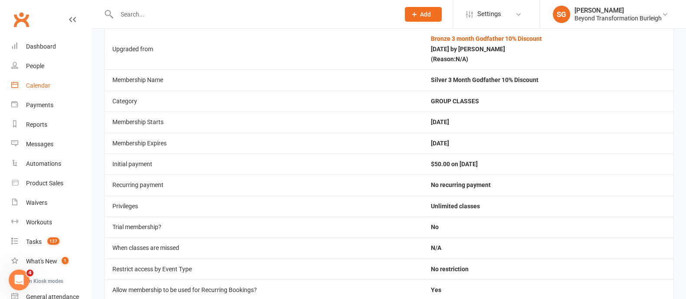
click at [47, 77] on link "Calendar" at bounding box center [51, 86] width 80 height 20
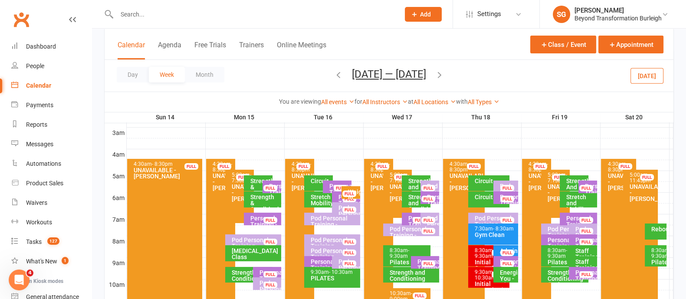
scroll to position [163, 0]
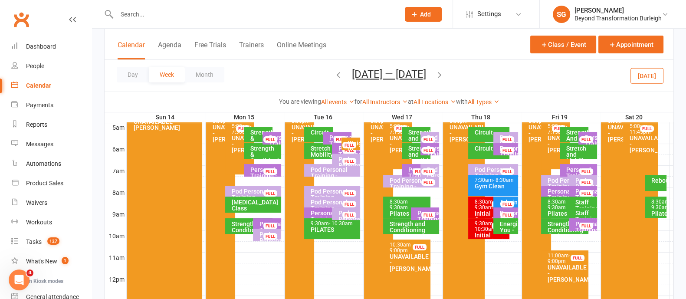
click at [479, 206] on span "- 9:30am" at bounding box center [485, 205] width 20 height 12
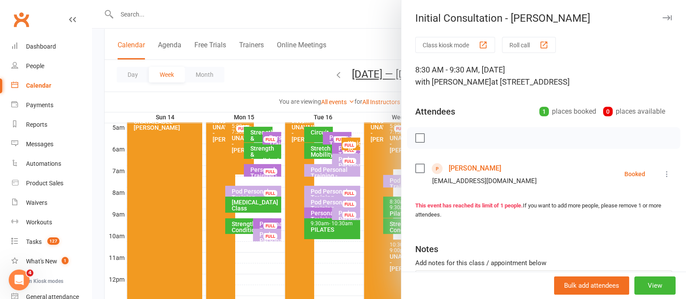
click at [663, 20] on icon "button" at bounding box center [667, 17] width 9 height 5
